Goal: Information Seeking & Learning: Learn about a topic

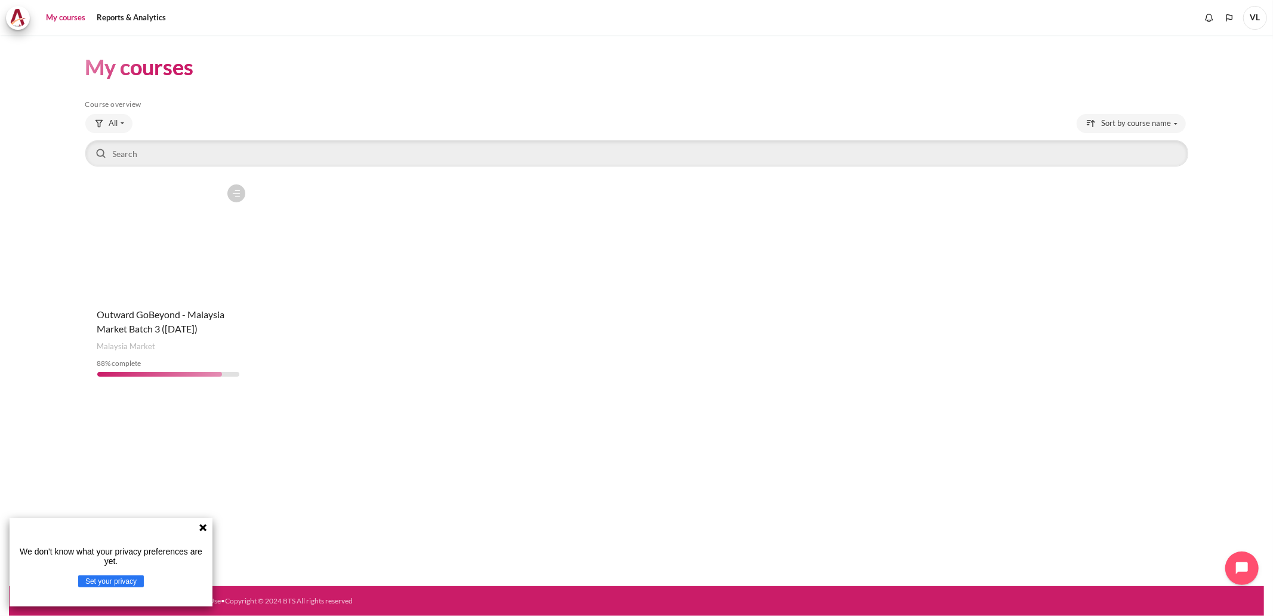
click at [198, 257] on figure "Content" at bounding box center [168, 238] width 166 height 119
